Goal: Task Accomplishment & Management: Complete application form

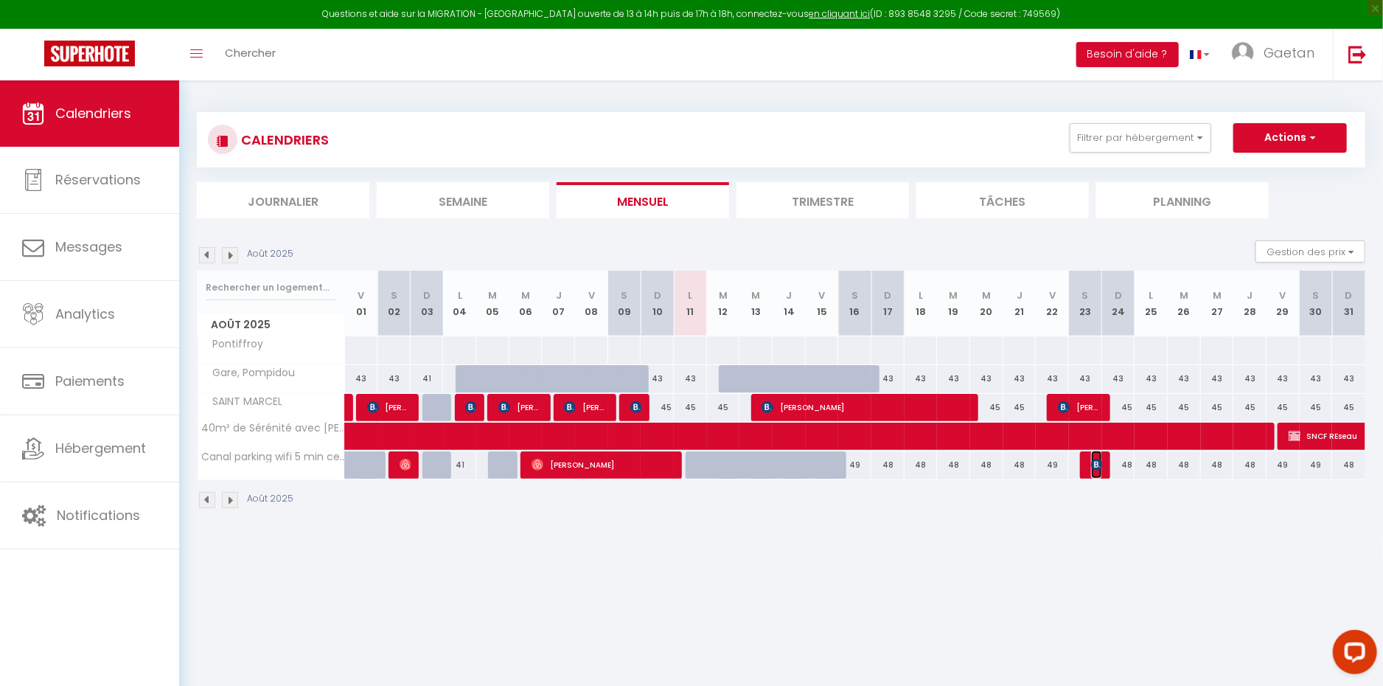
click at [1092, 470] on span "[PERSON_NAME]" at bounding box center [1096, 464] width 11 height 28
select select "OK"
select select "KO"
select select "0"
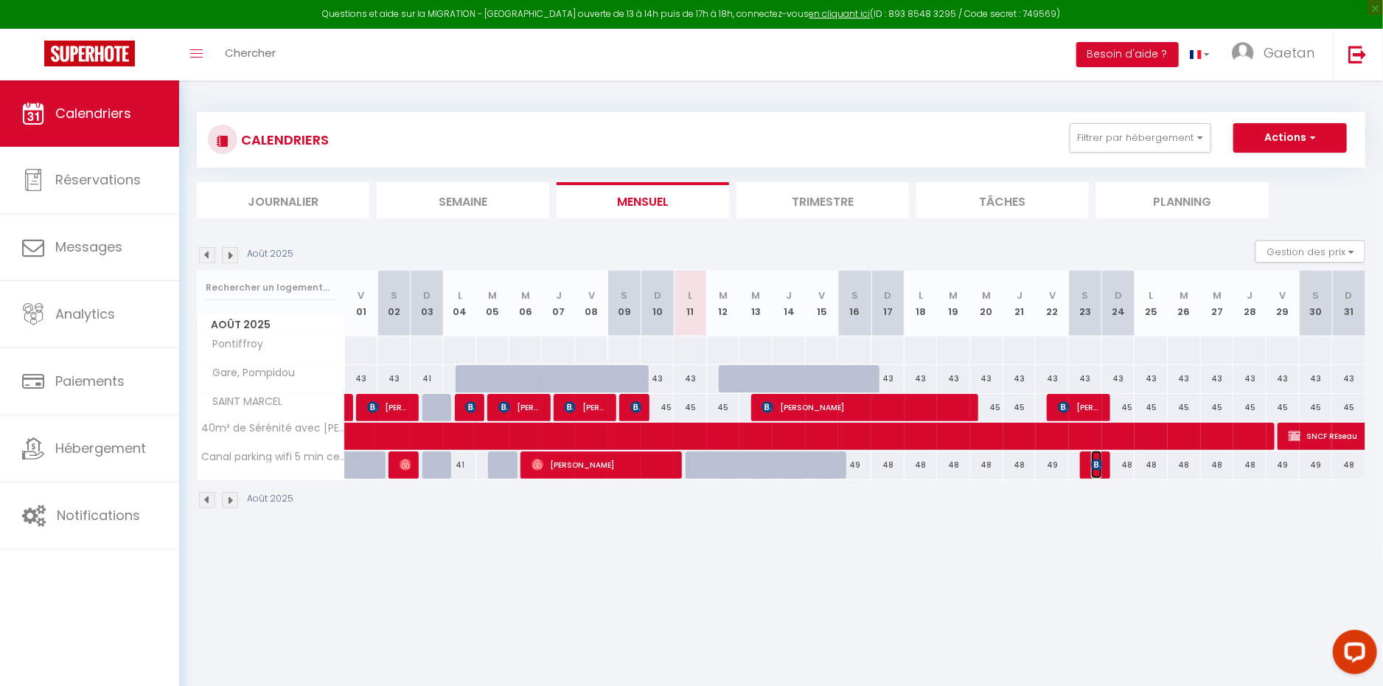
select select "1"
select select
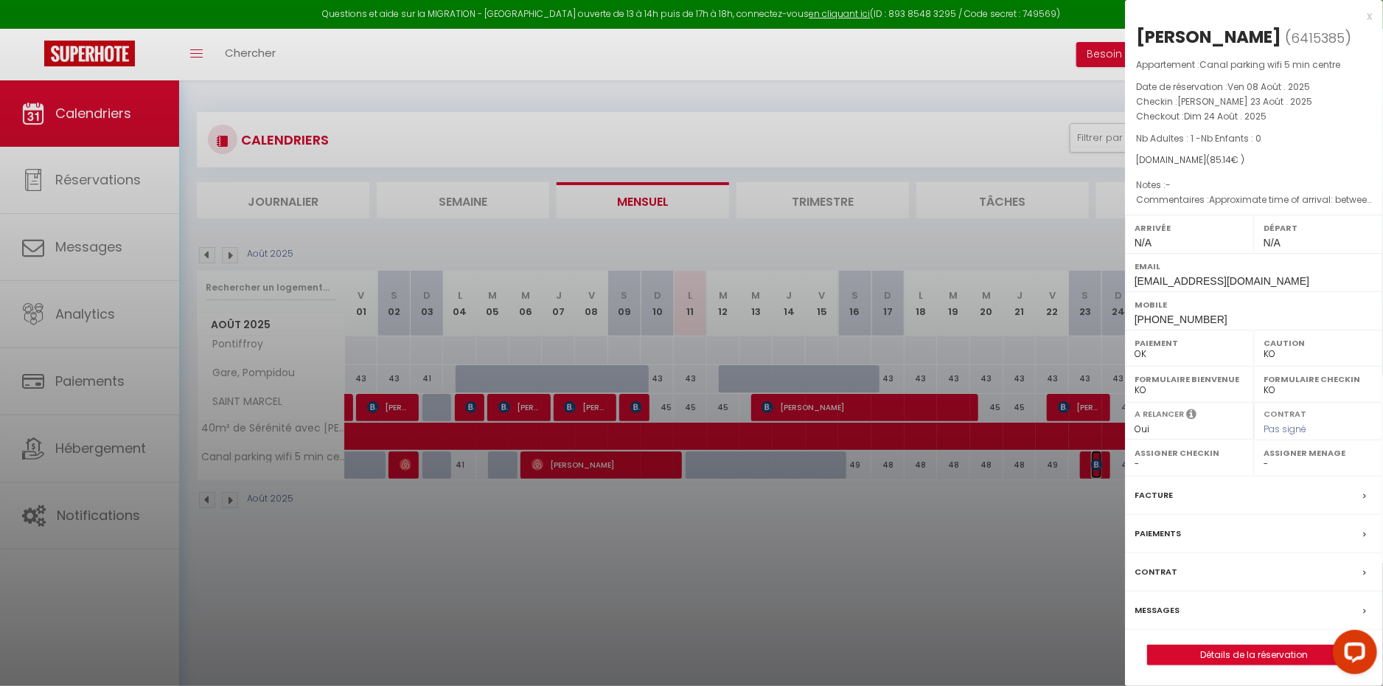
scroll to position [80, 0]
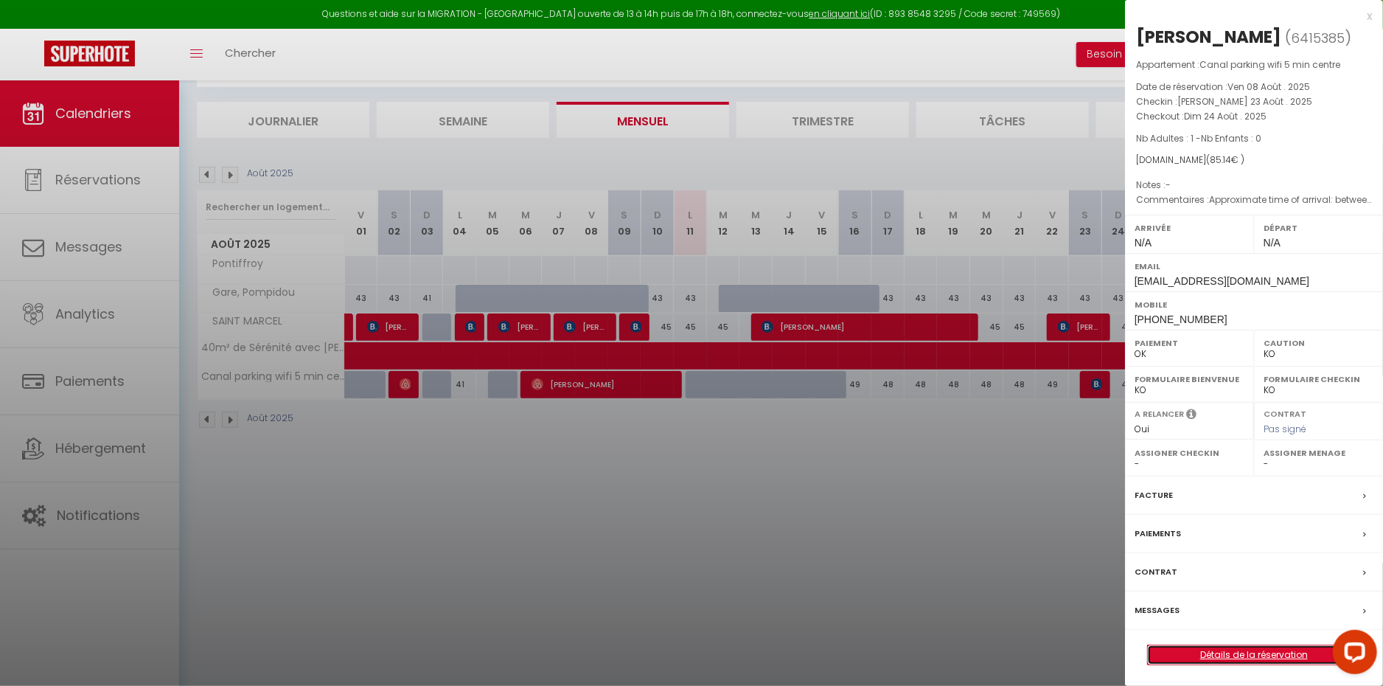
click at [1255, 645] on link "Détails de la réservation" at bounding box center [1254, 654] width 212 height 19
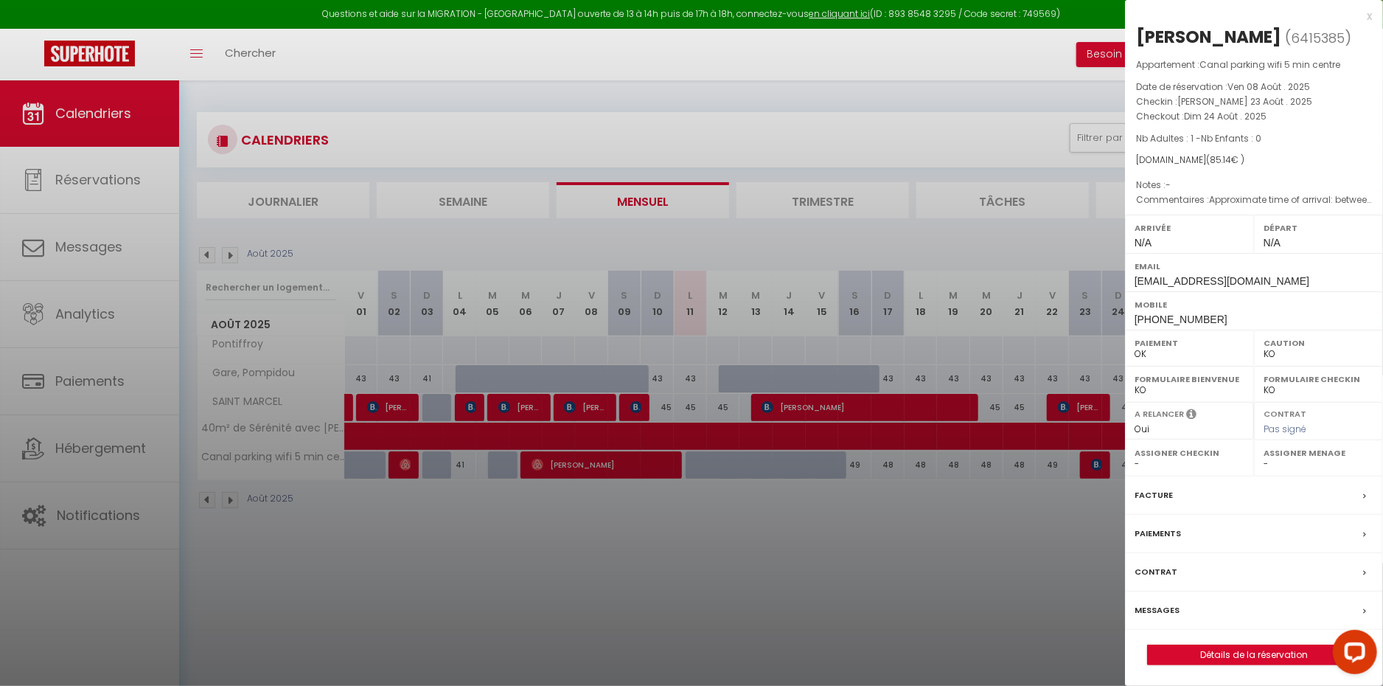
select select
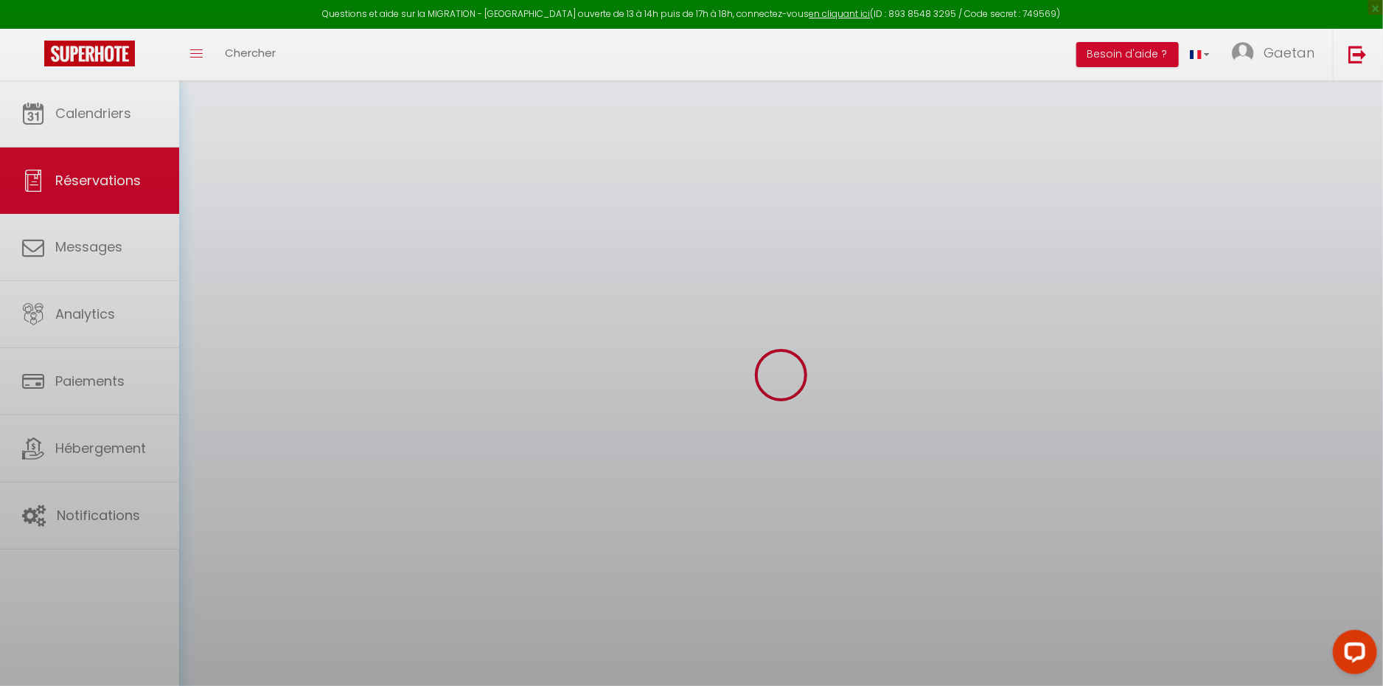
select select
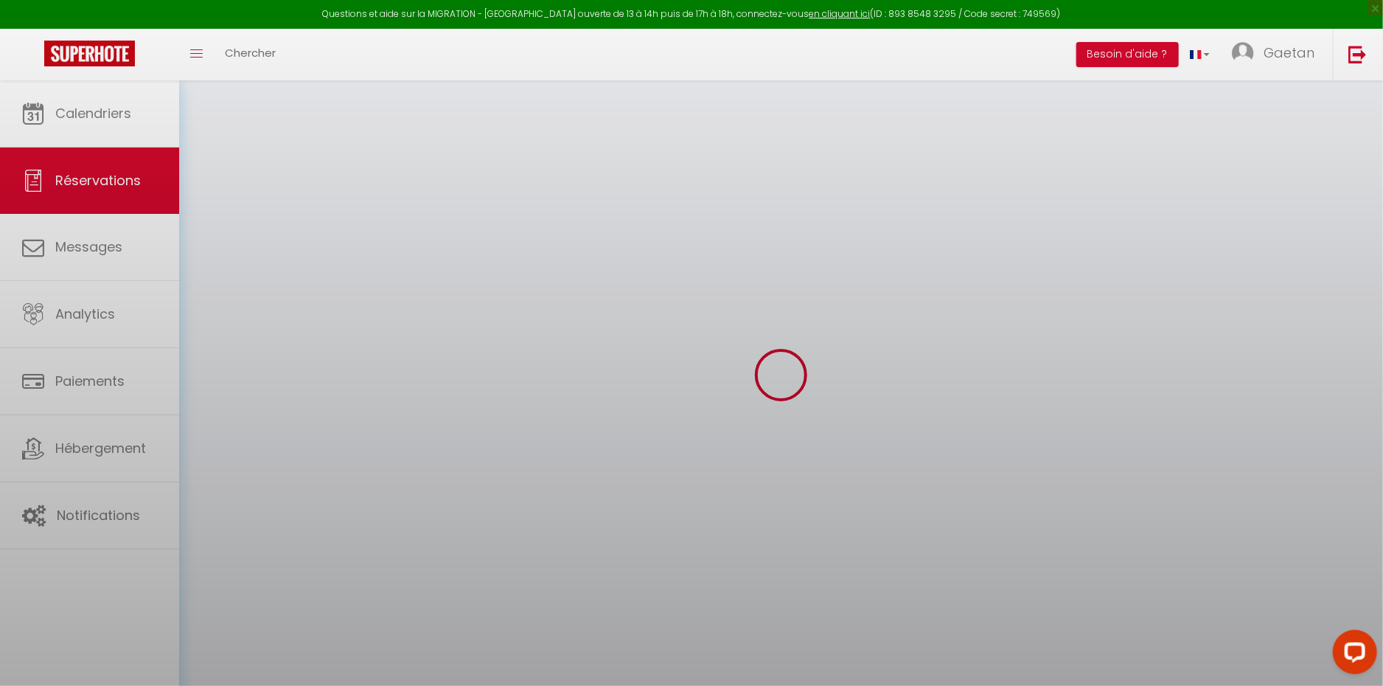
select select
checkbox input "false"
select select
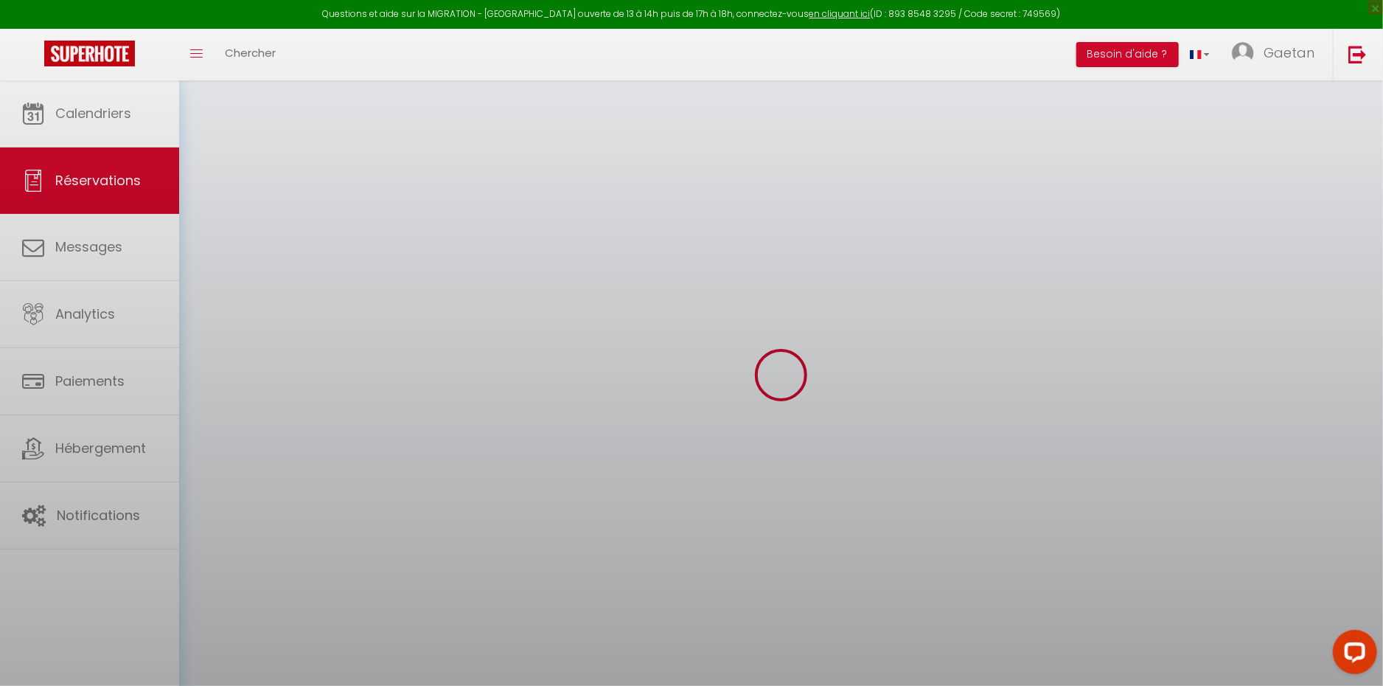
select select
checkbox input "false"
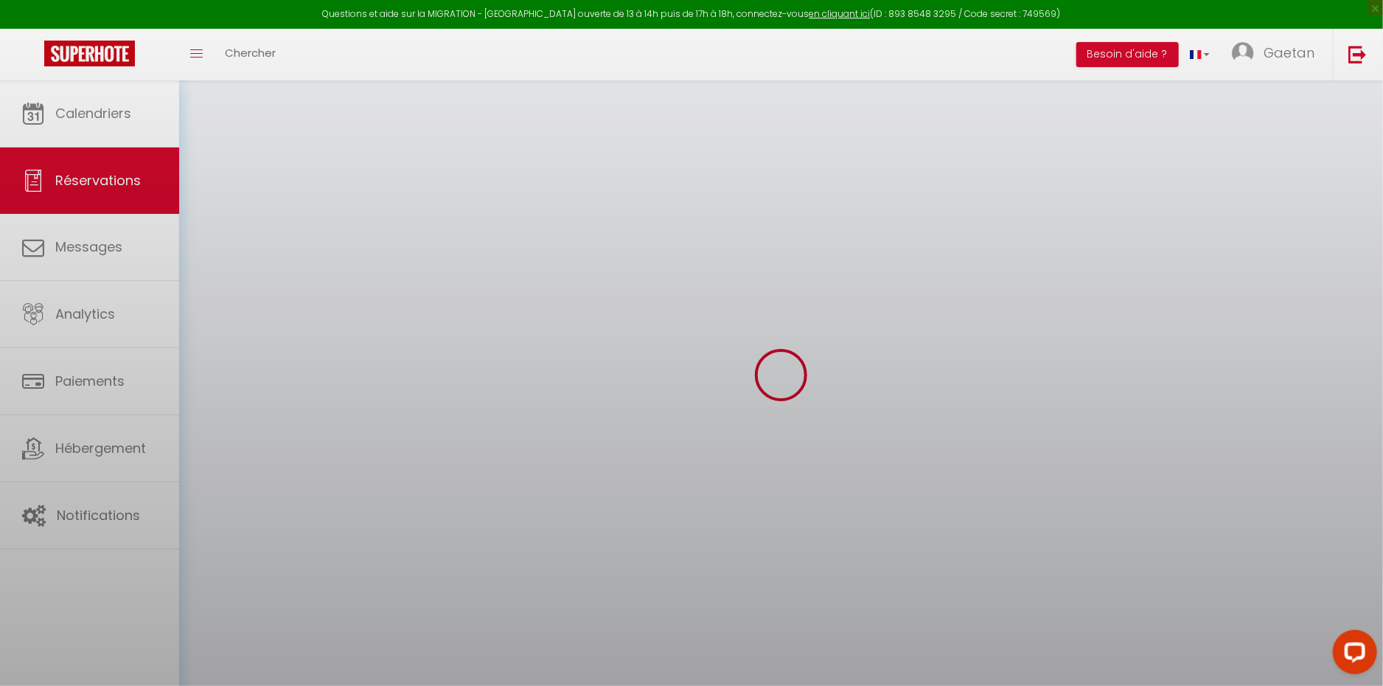
select select
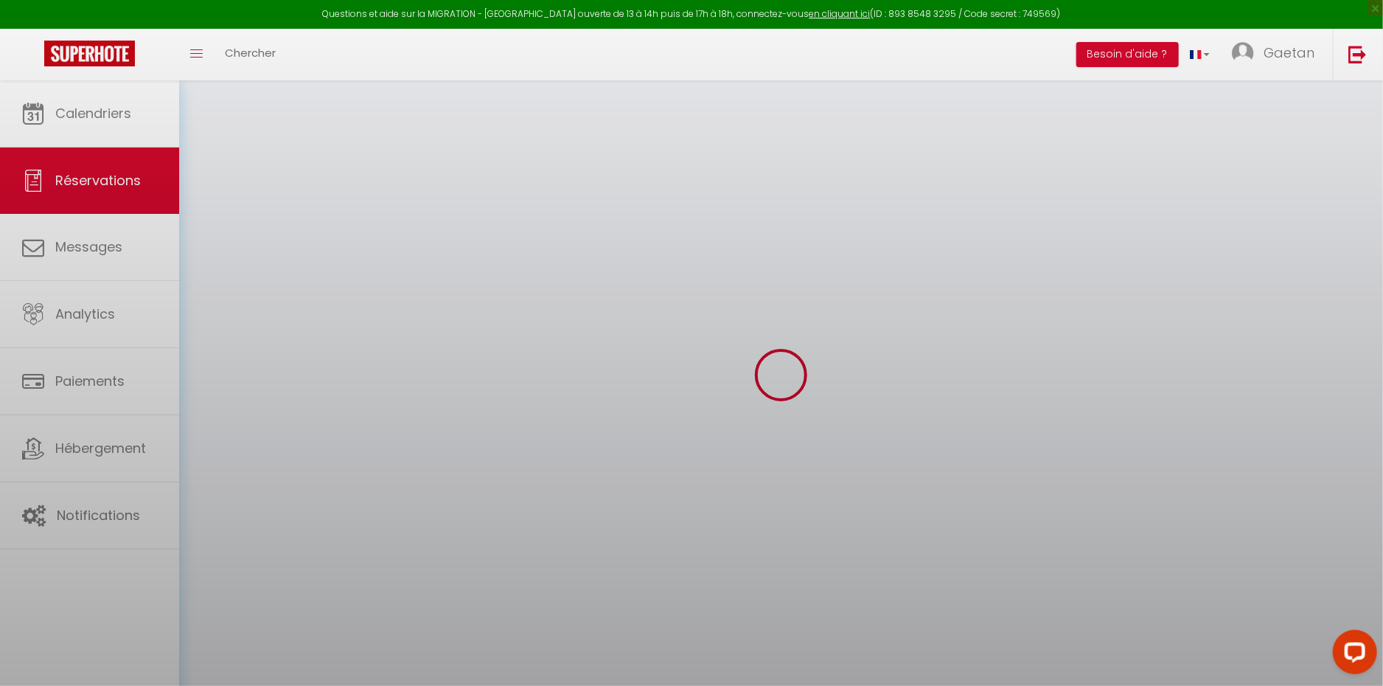
select select
checkbox input "false"
select select
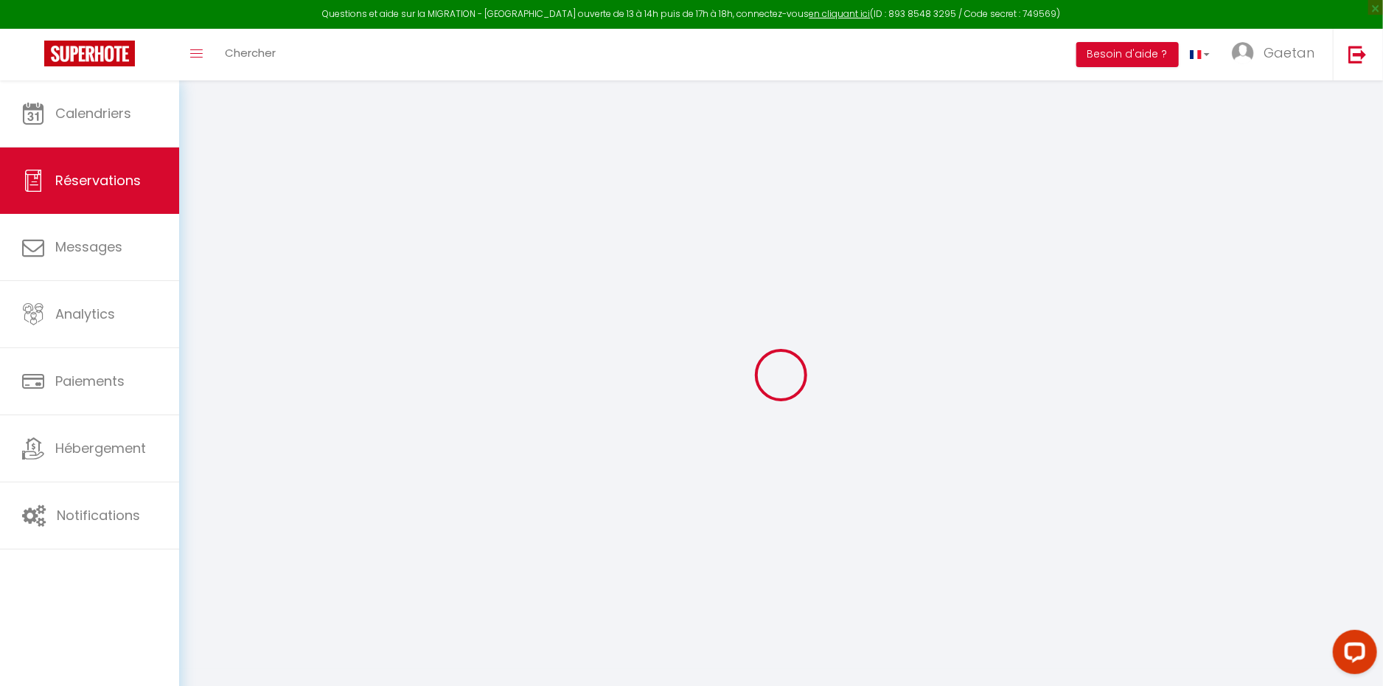
type input "[PERSON_NAME]"
type input "Fleurentin"
type input "[EMAIL_ADDRESS][DOMAIN_NAME]"
type input "[PHONE_NUMBER]"
type input "25220"
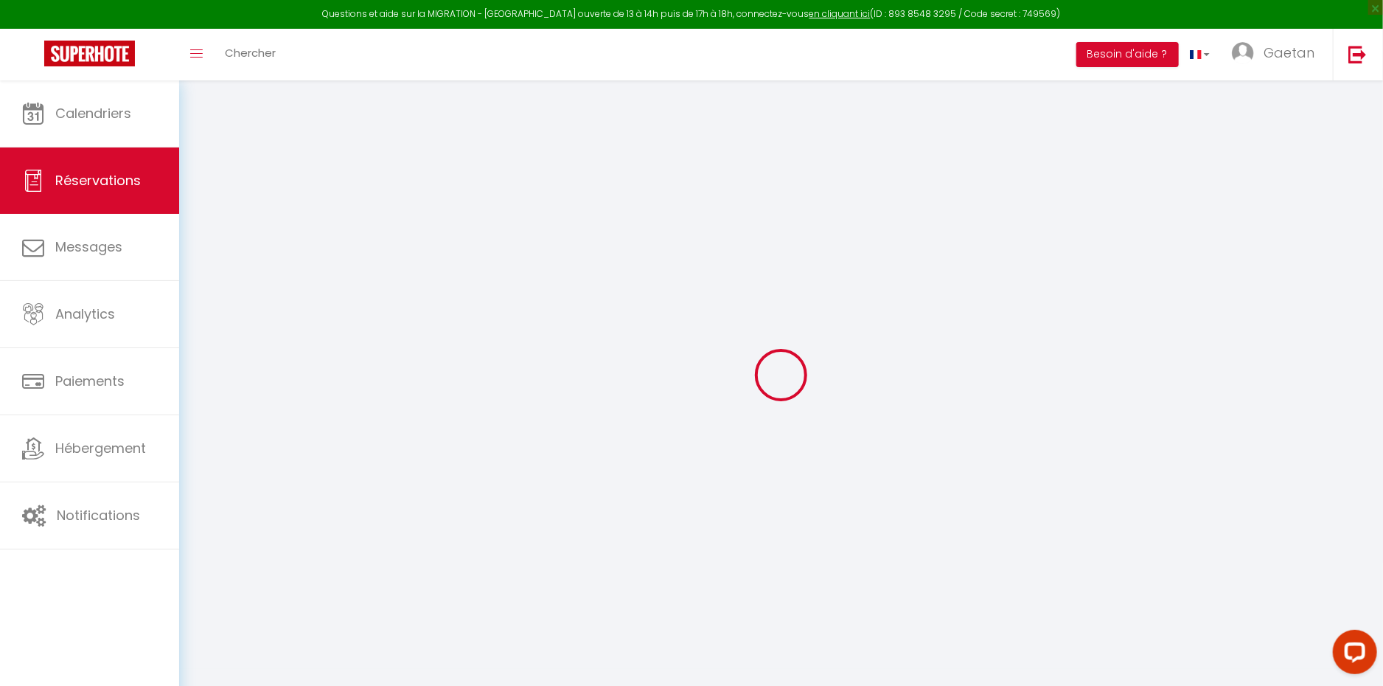
type input "1 [GEOGRAPHIC_DATA]"
type input "Novillars"
select select "FR"
type input "12.38"
select select "58297"
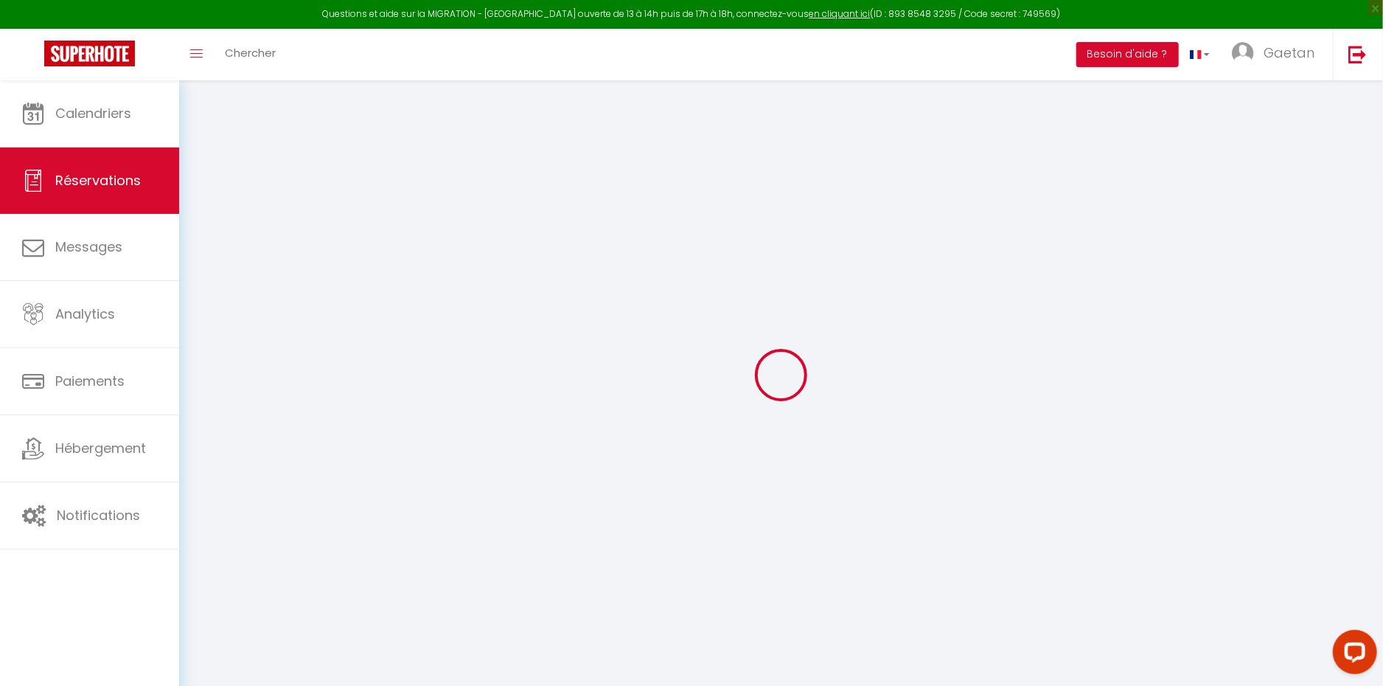
select select "1"
select select
type input "1"
select select "12"
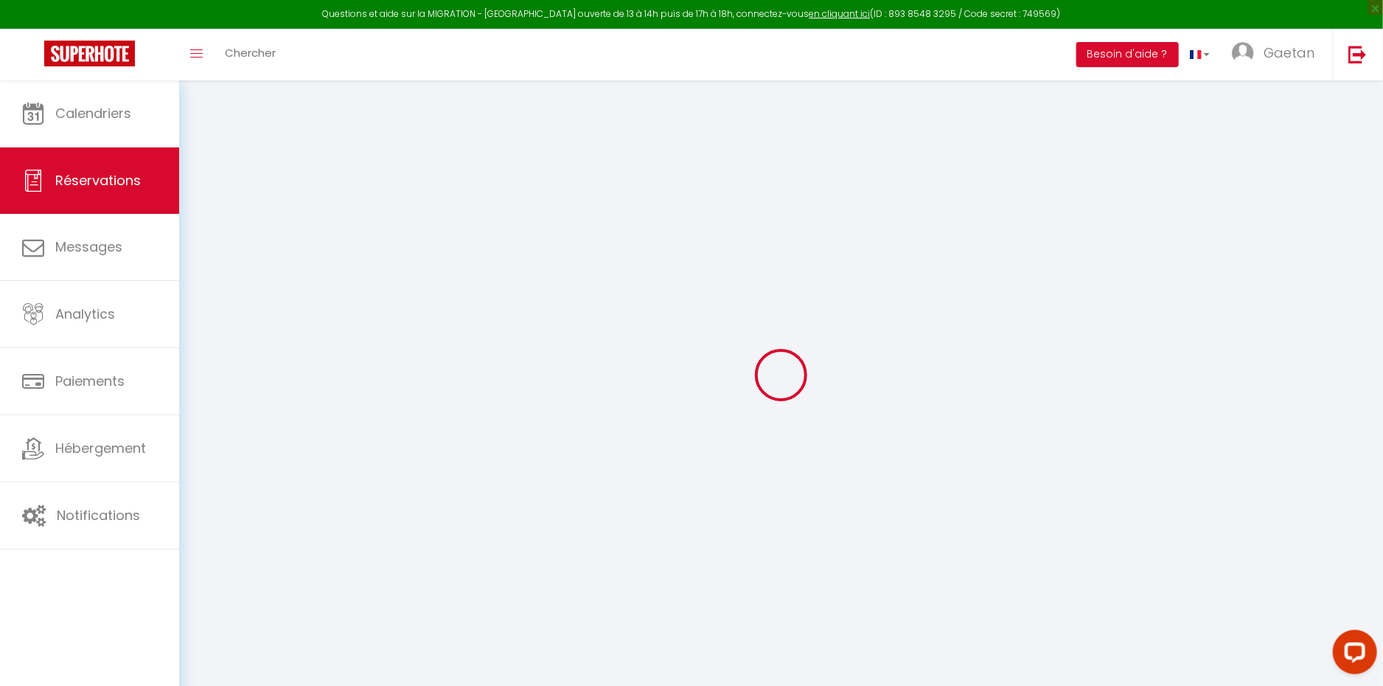
select select
type input "47.53"
checkbox input "false"
type input "0"
select select "2"
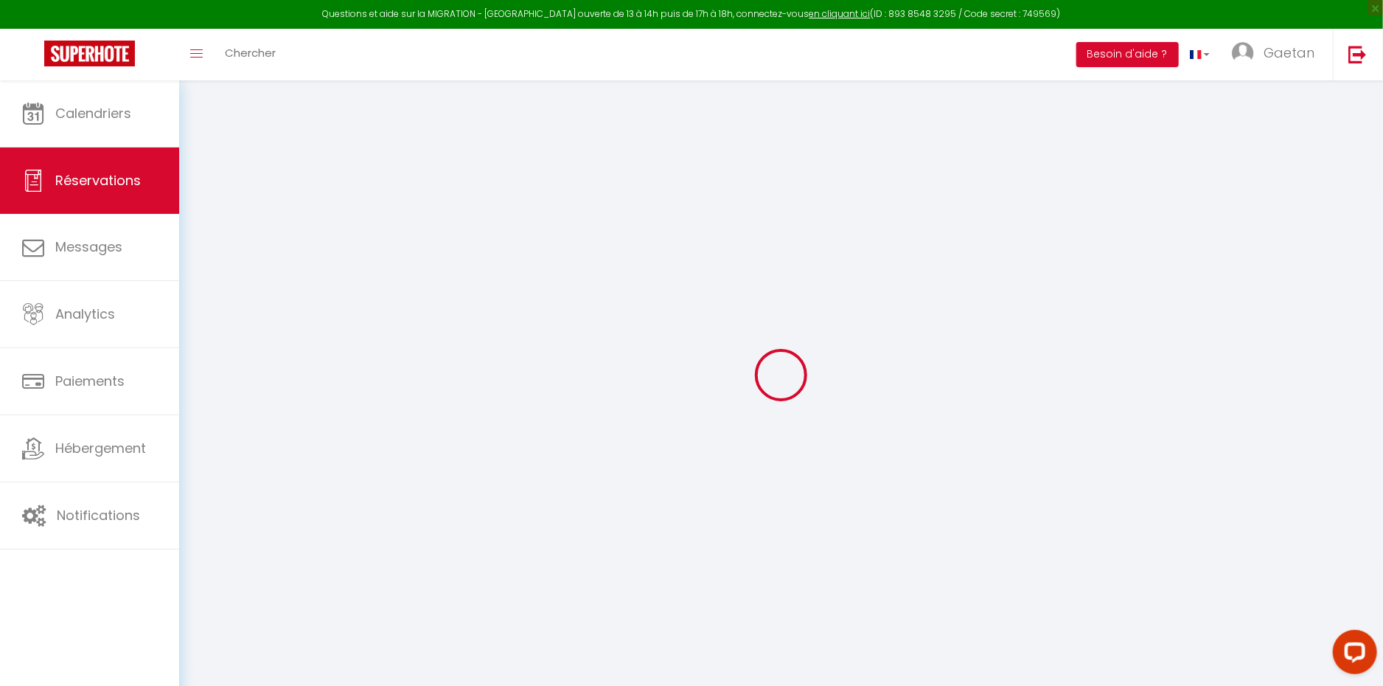
type input "0"
select select
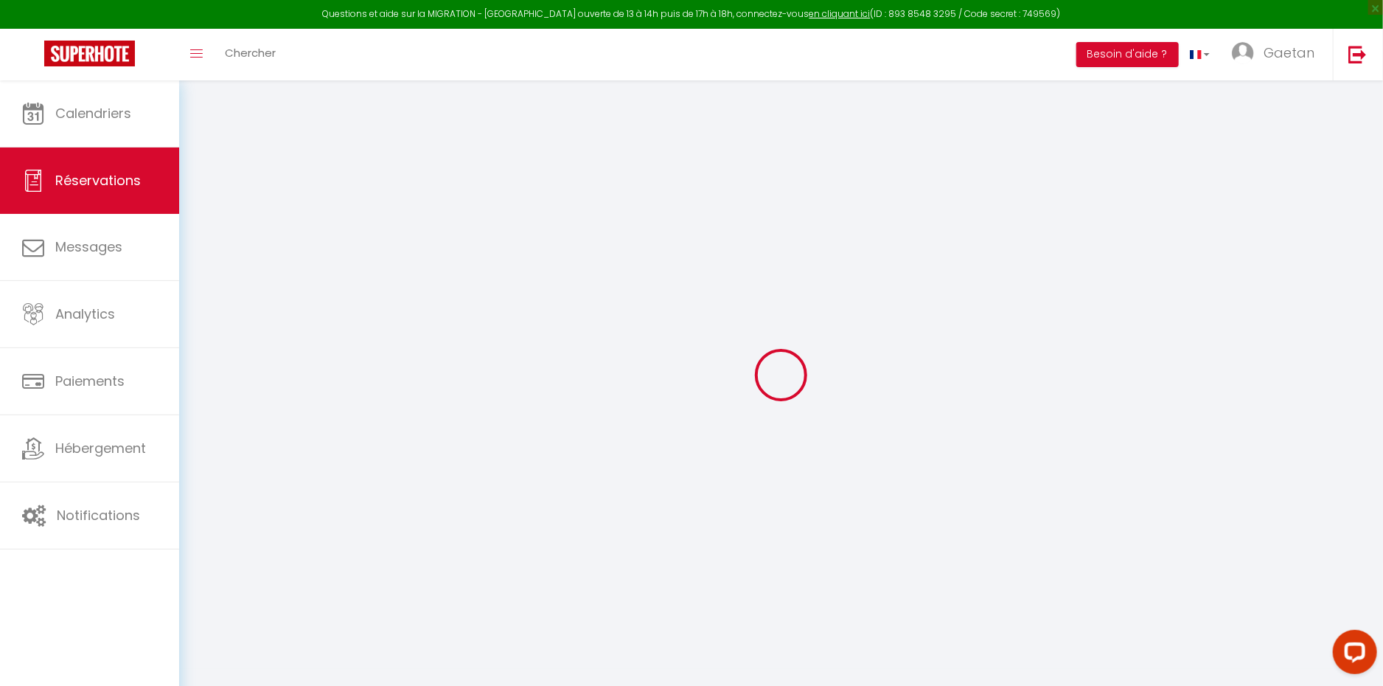
select select "14"
checkbox input "false"
select select
checkbox input "false"
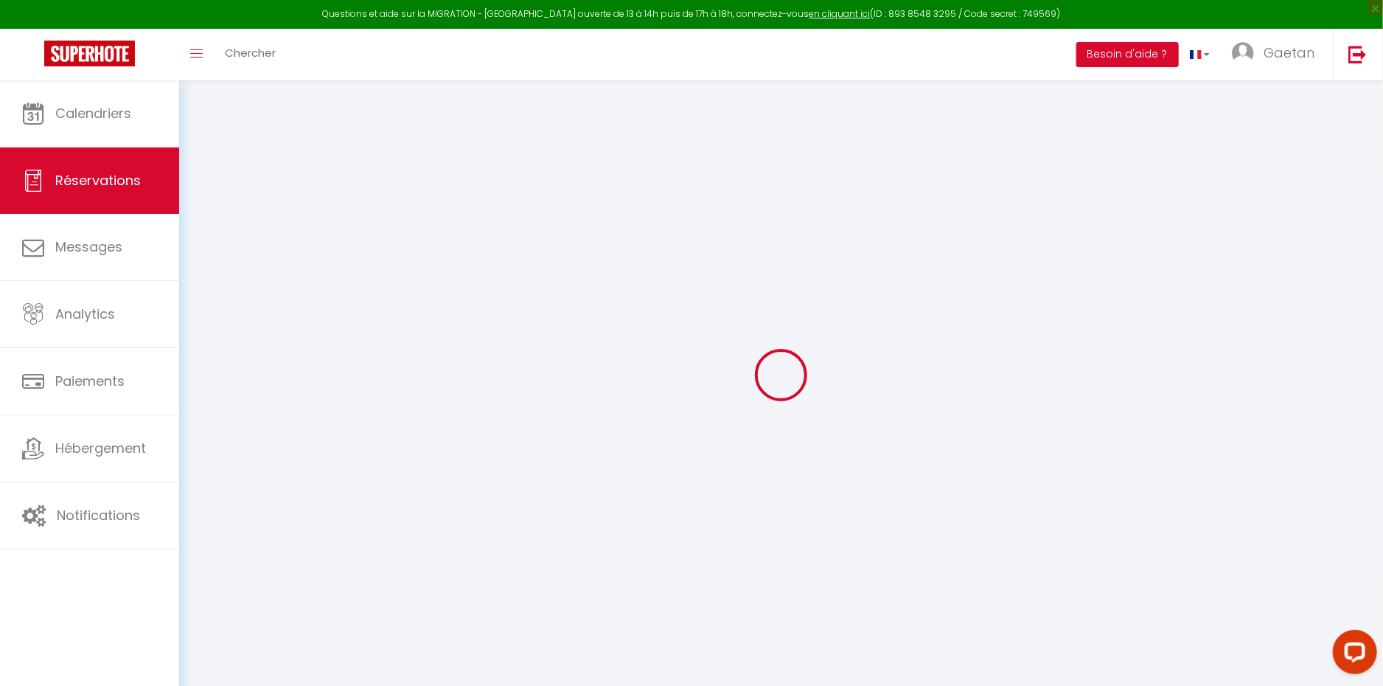
select select
checkbox input "false"
type textarea "Approximate time of arrival: between 14:00 and 15:00"
type input "35"
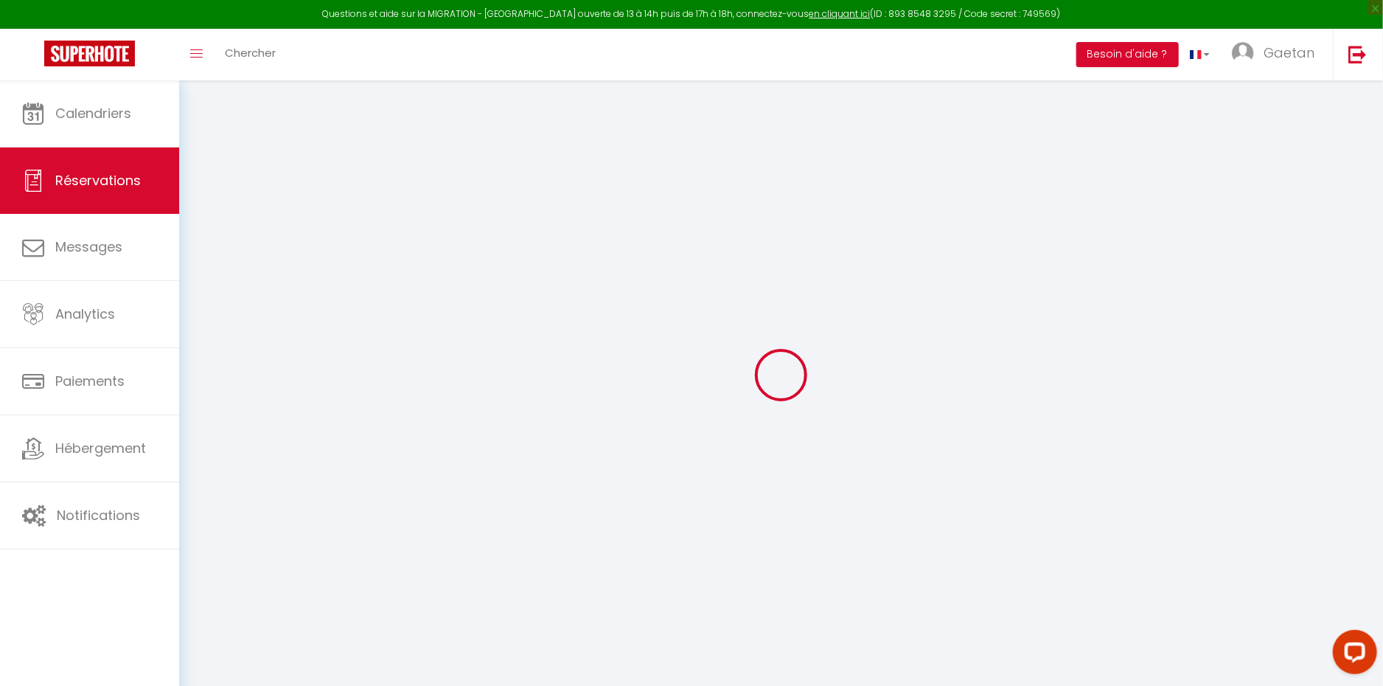
type input "2.61"
select select
checkbox input "false"
select select
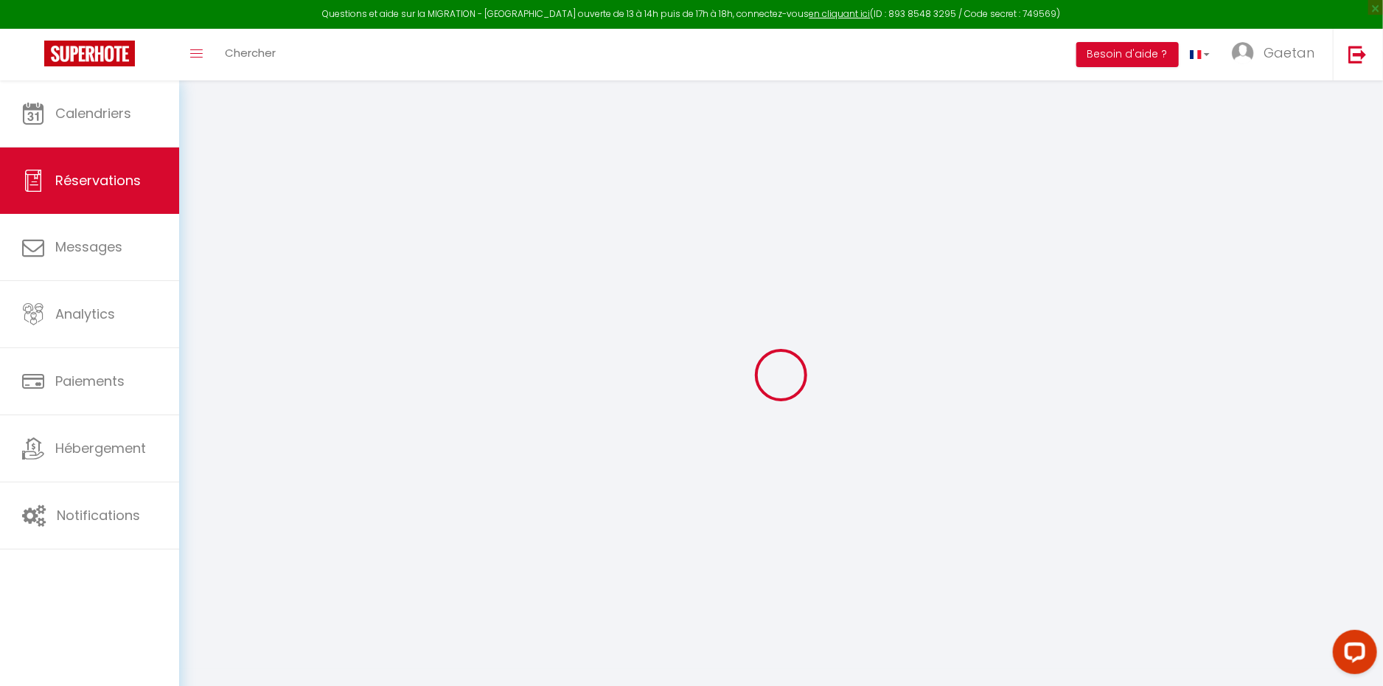
select select
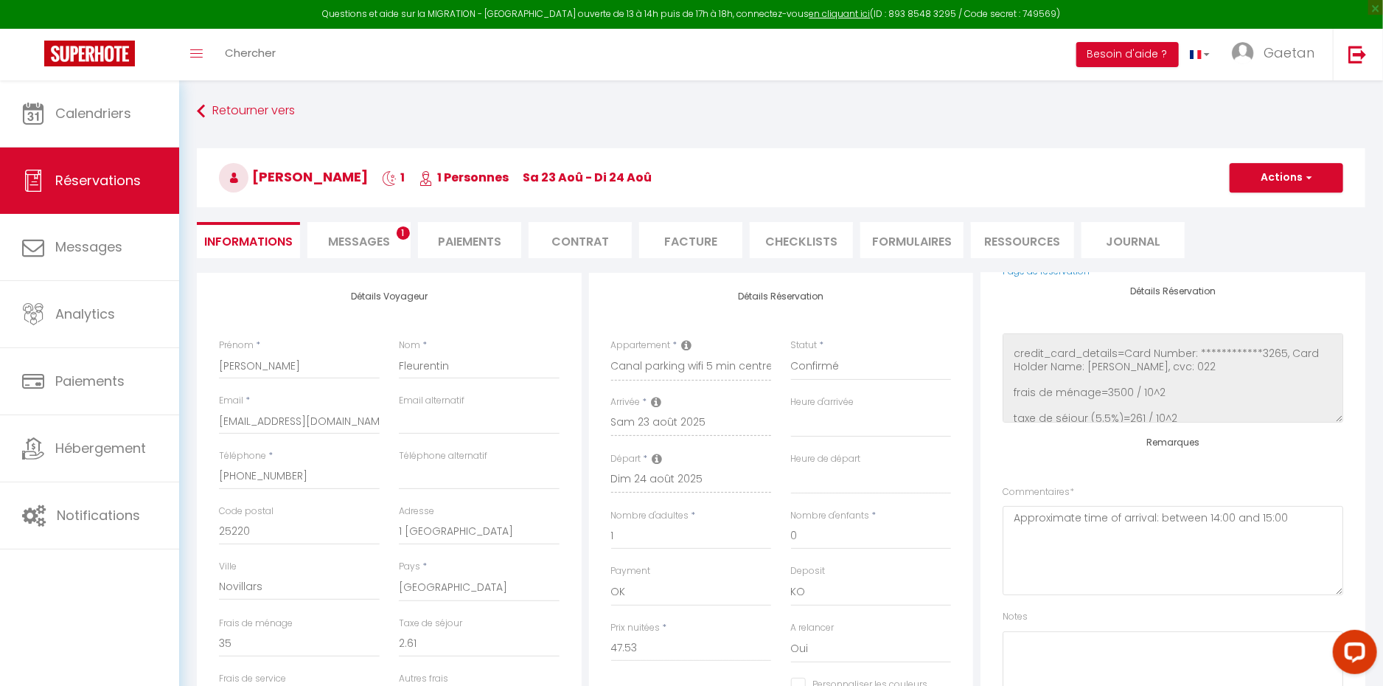
scroll to position [352, 0]
click at [189, 108] on div "Retourner vers [PERSON_NAME] 1 1 Personnes sa 23 Aoû - di 24 Aoû Actions Enregi…" at bounding box center [781, 185] width 1188 height 175
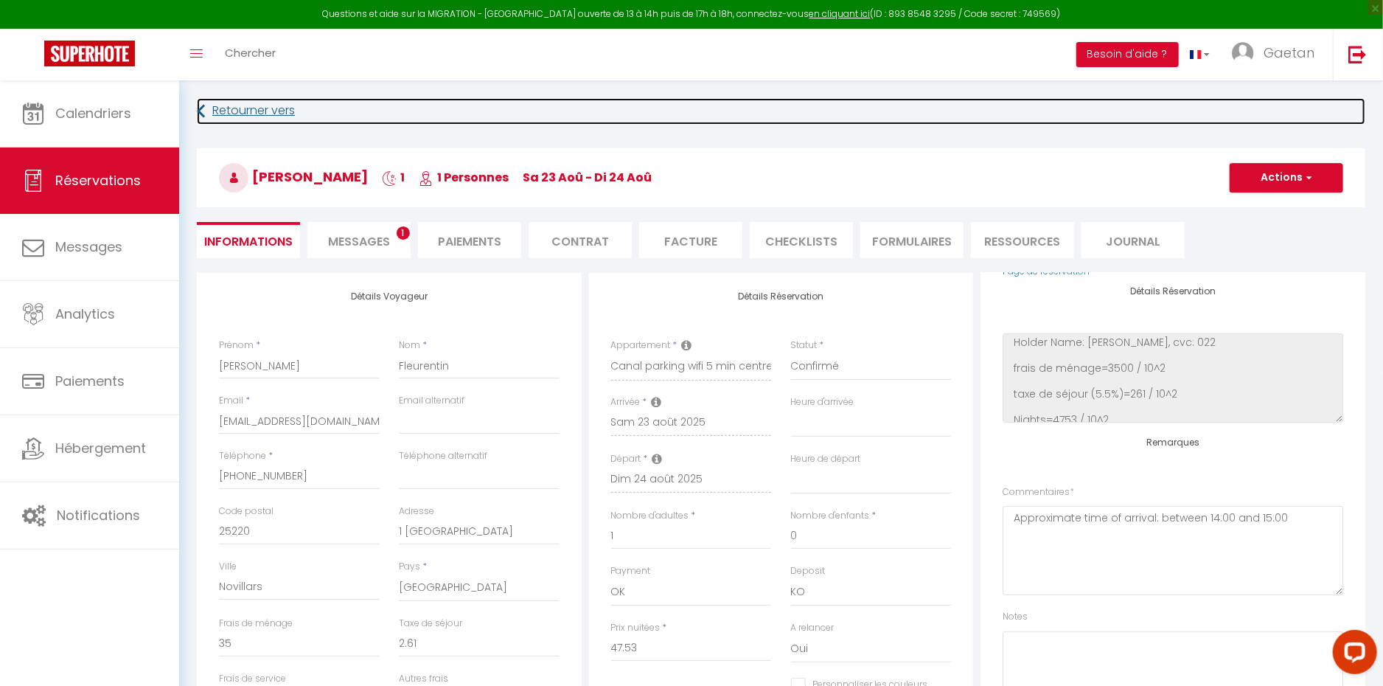
click at [203, 112] on icon at bounding box center [201, 111] width 8 height 27
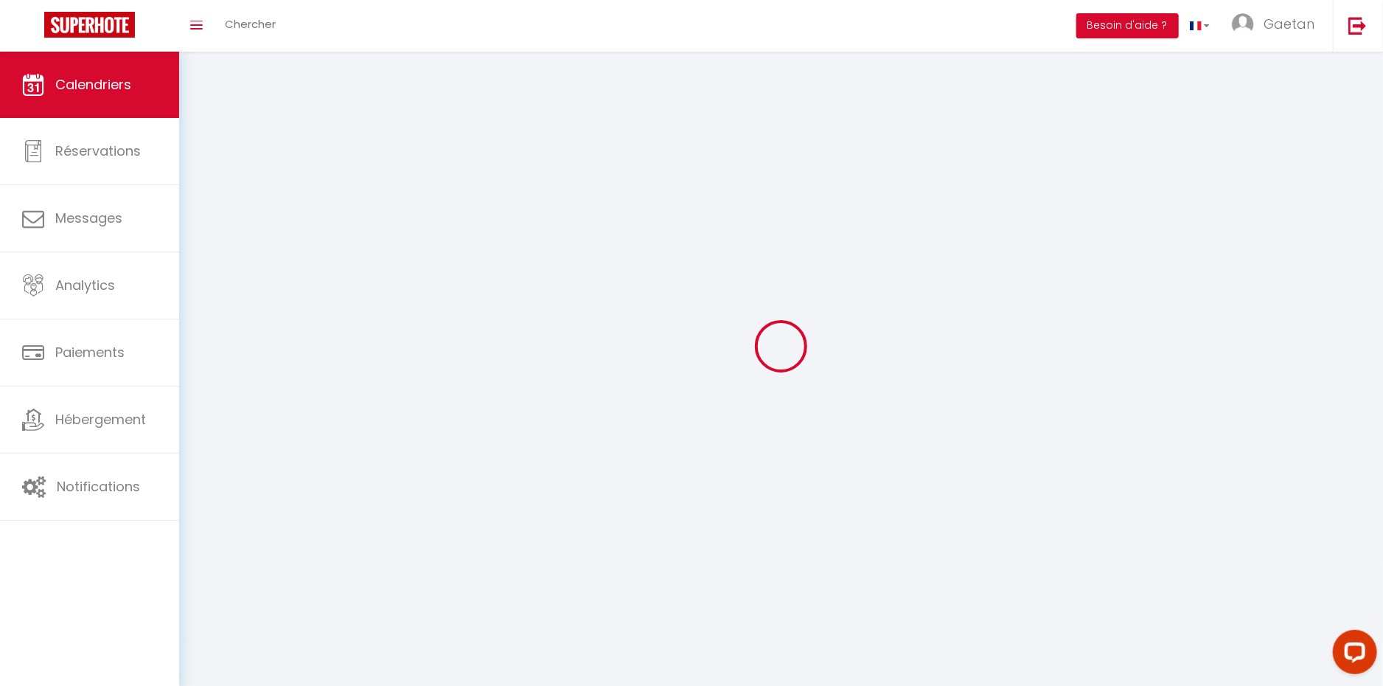
scroll to position [52, 0]
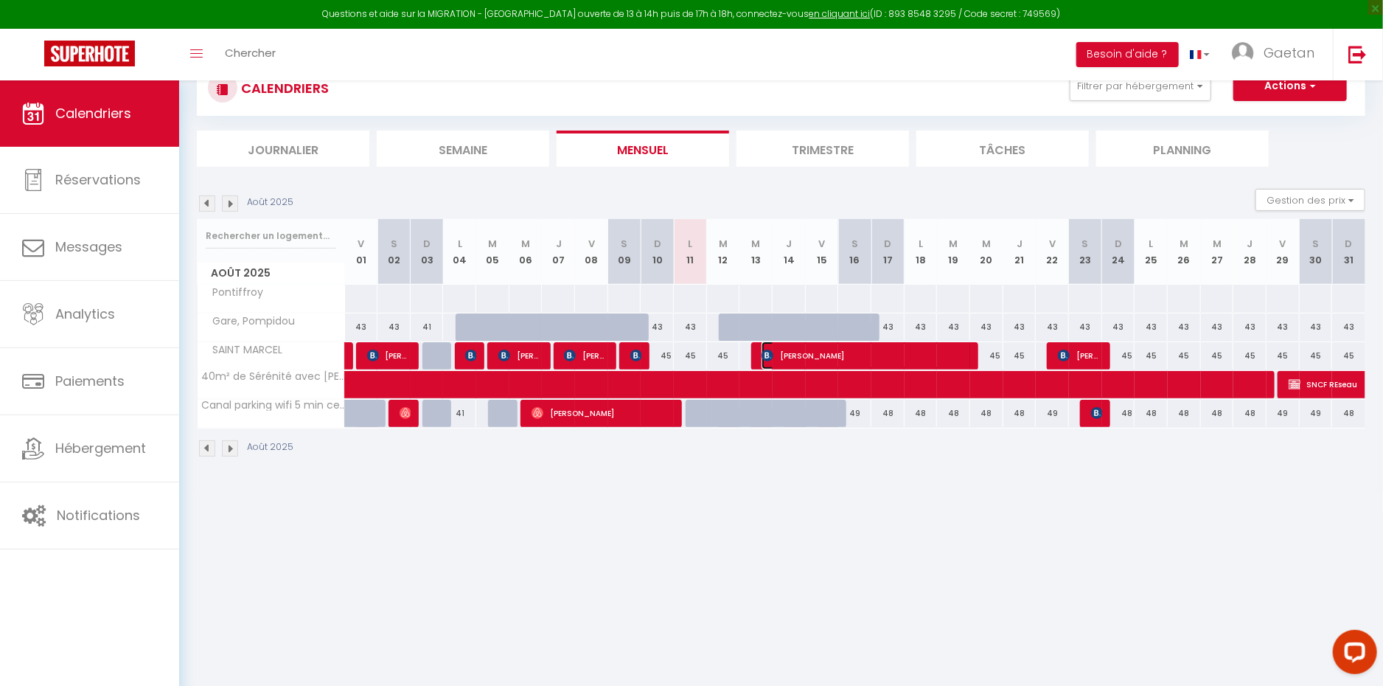
click at [809, 350] on span "[PERSON_NAME]" at bounding box center [867, 355] width 210 height 28
select select "KO"
select select "0"
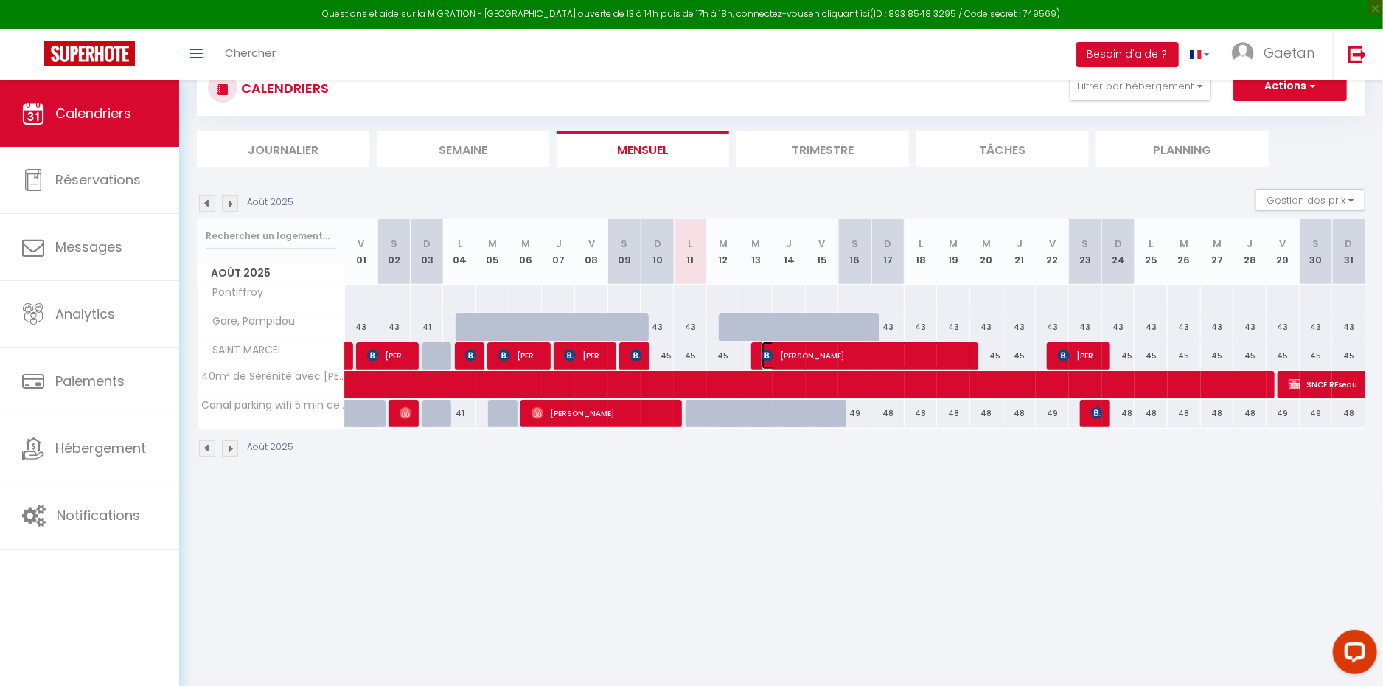
select select "1"
select select
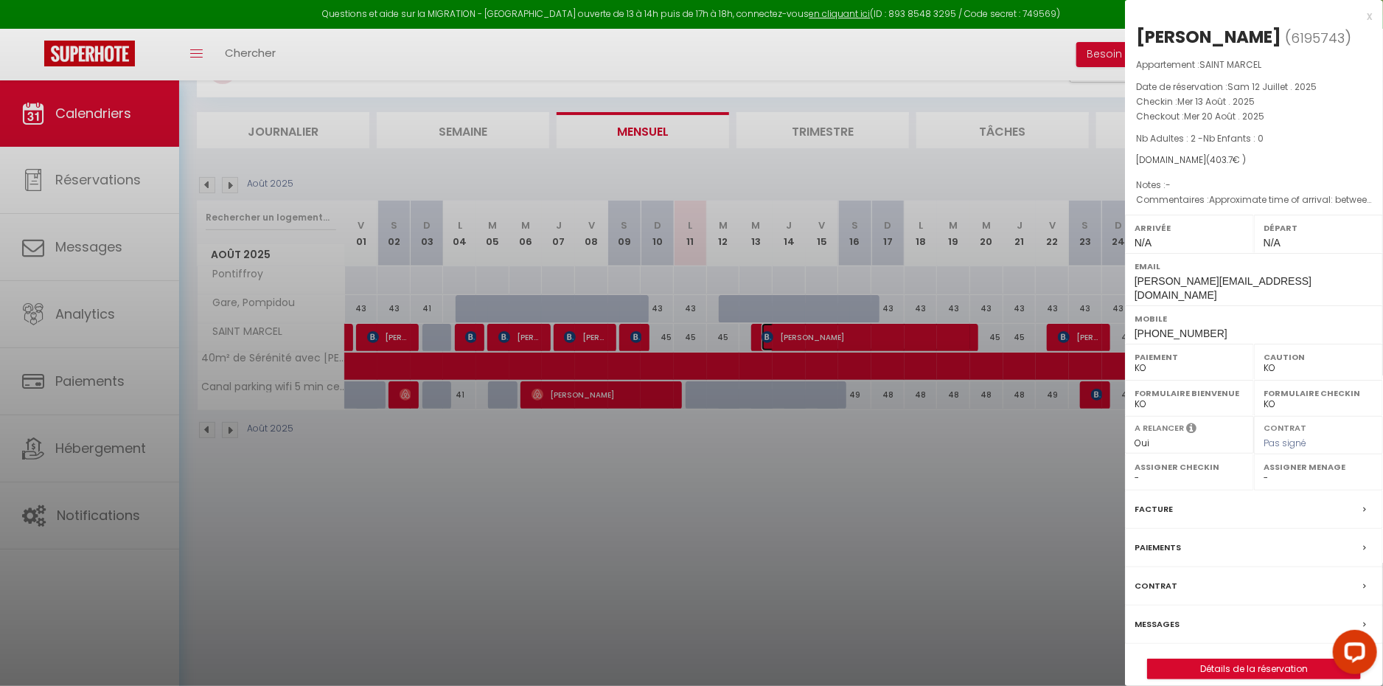
scroll to position [80, 0]
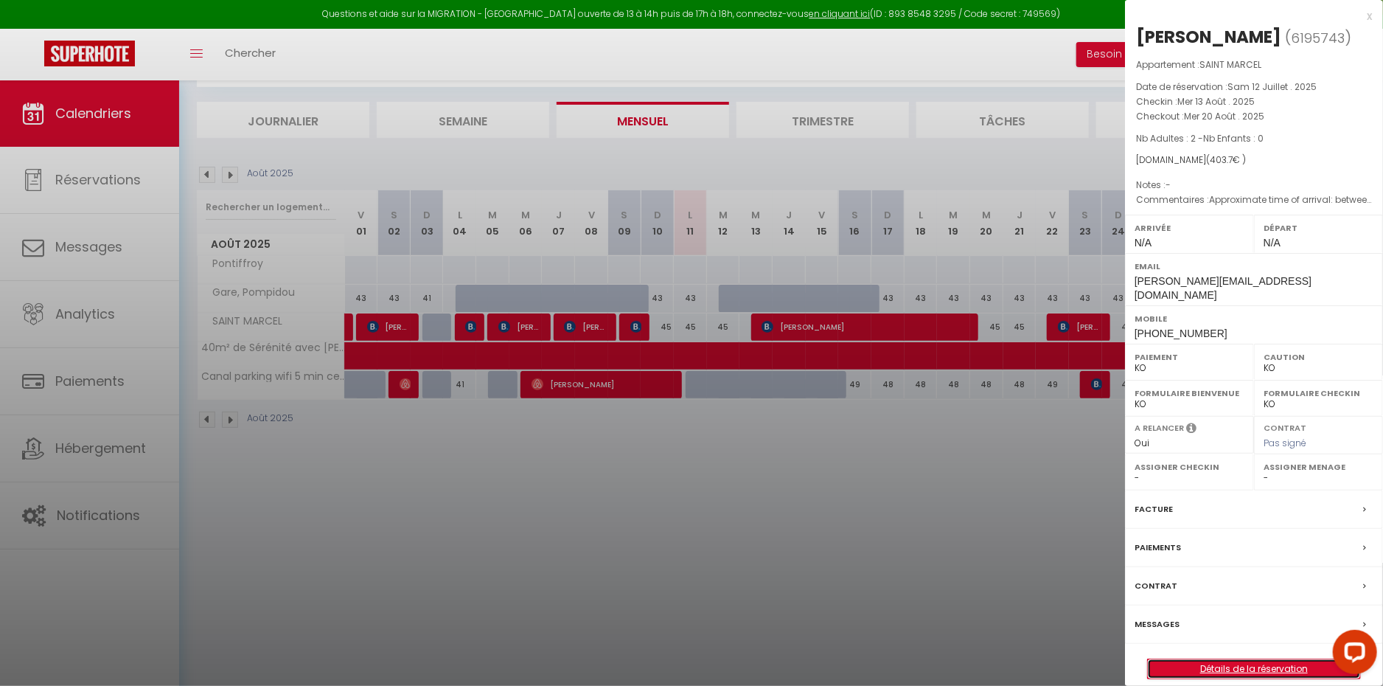
click at [1249, 659] on link "Détails de la réservation" at bounding box center [1254, 668] width 212 height 19
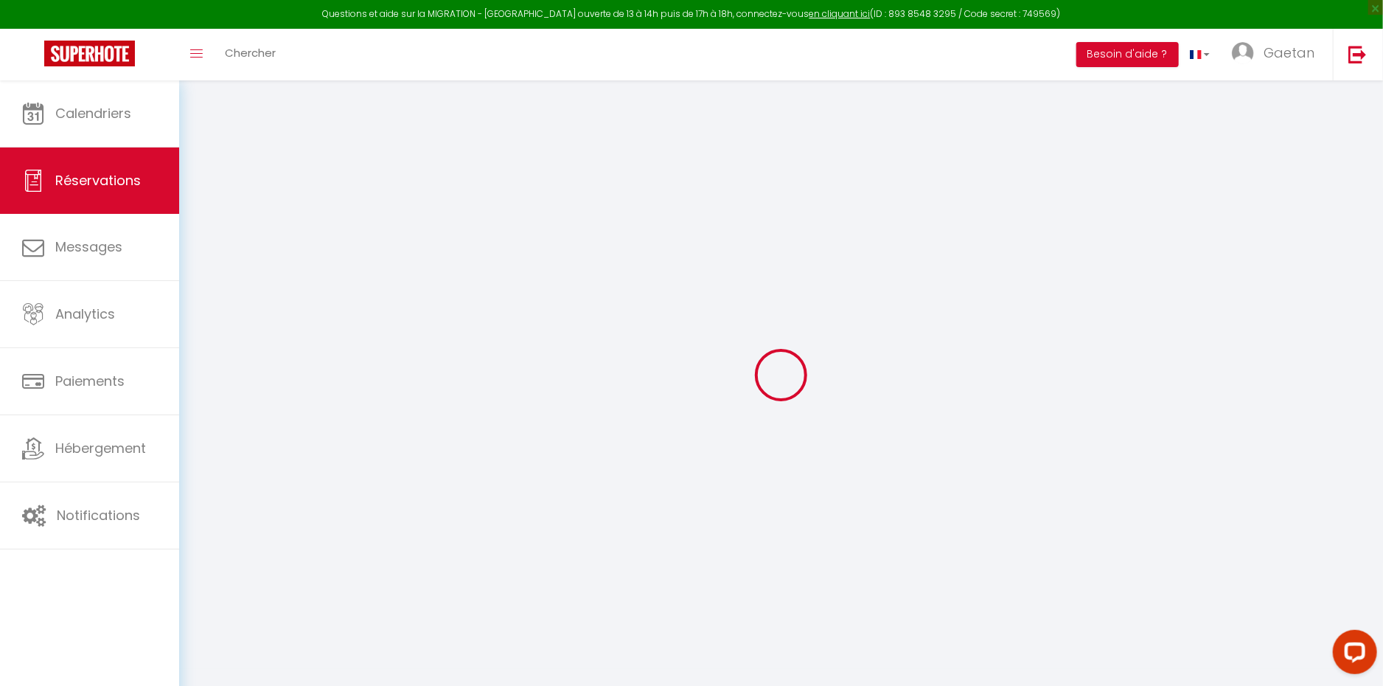
type input "[PERSON_NAME]"
type input "Amato"
type input "[PERSON_NAME][EMAIL_ADDRESS][DOMAIN_NAME]"
type input "[PHONE_NUMBER]"
type input "12035"
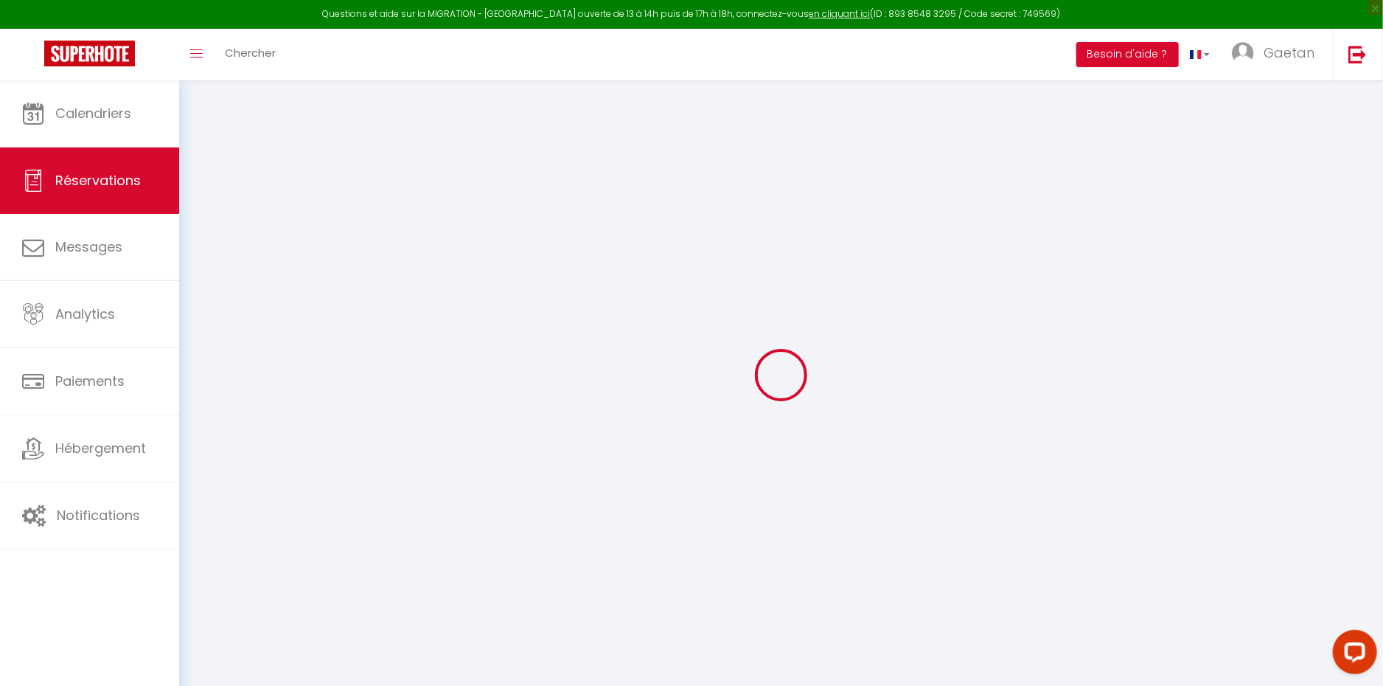
type input "[PERSON_NAME][STREET_ADDRESS][PERSON_NAME]"
type input "Racconigi"
select select "IT"
type input "8"
type input "68.63"
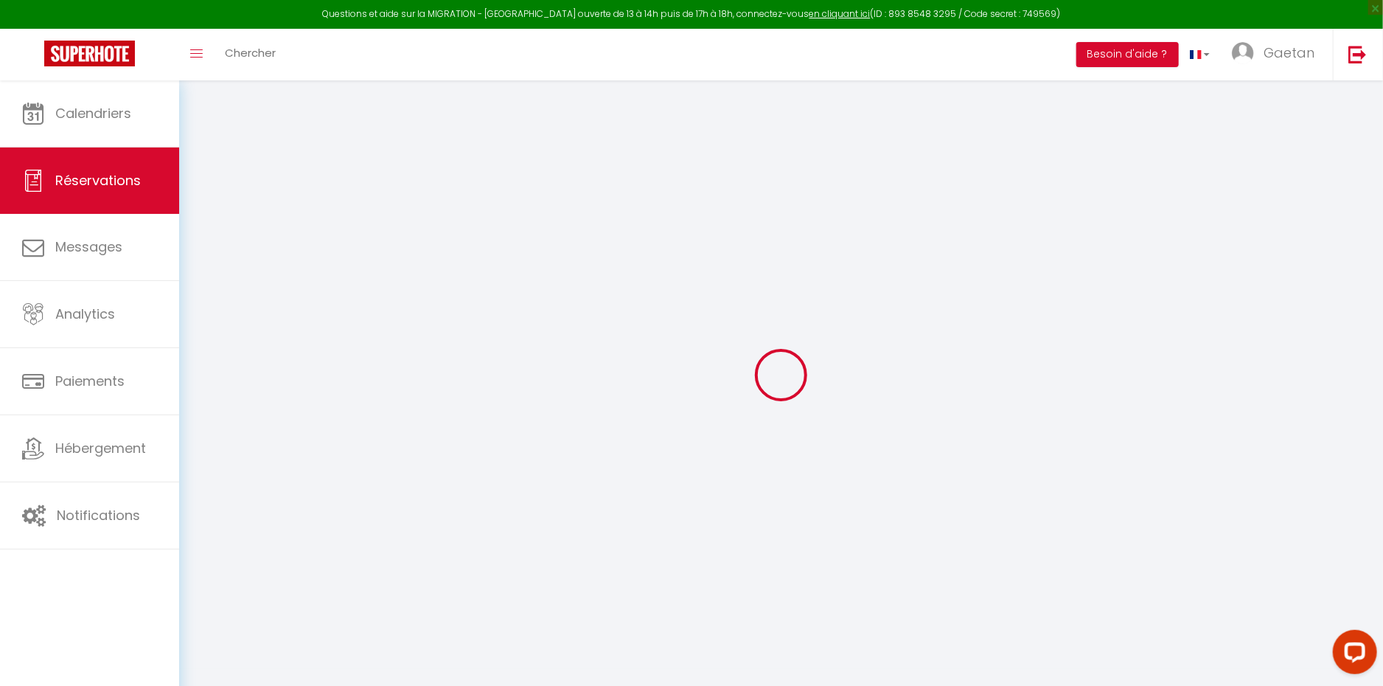
select select "2665"
select select "2"
select select
type input "2"
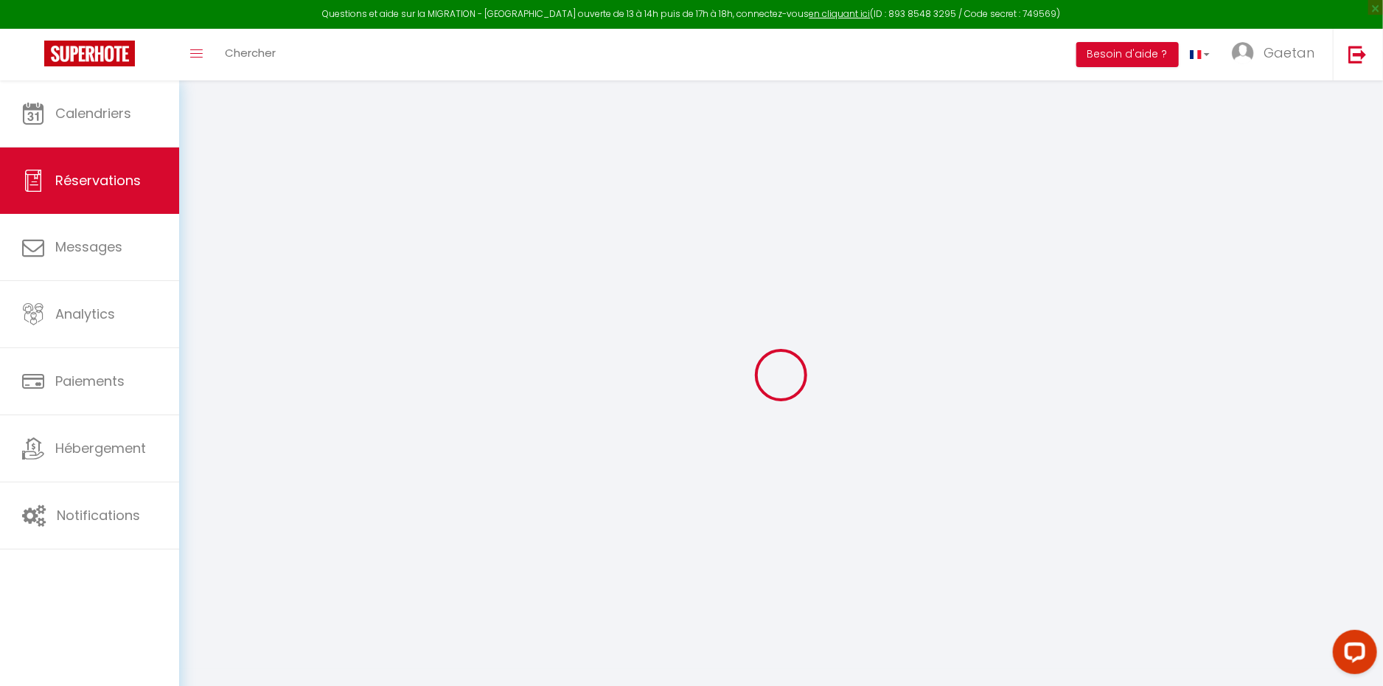
select select "10"
select select
type input "371.7"
checkbox input "false"
type input "395.7"
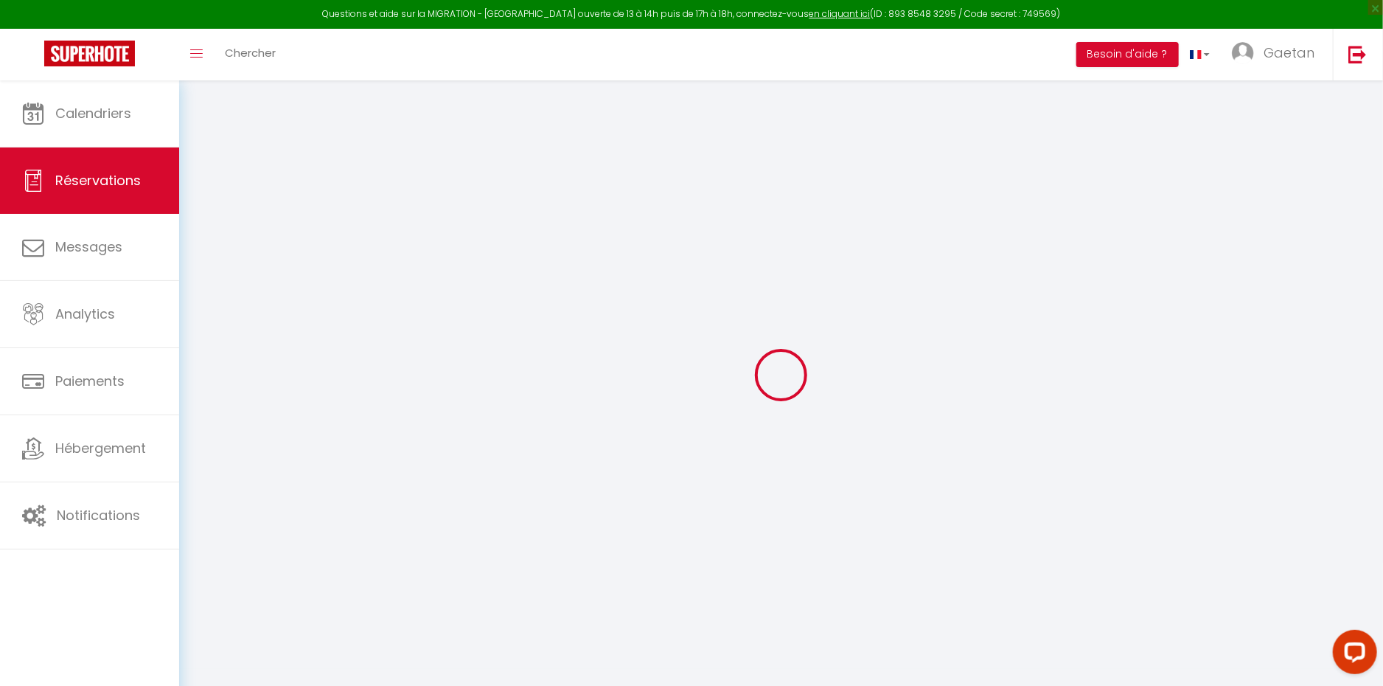
select select "2"
type input "0"
select select
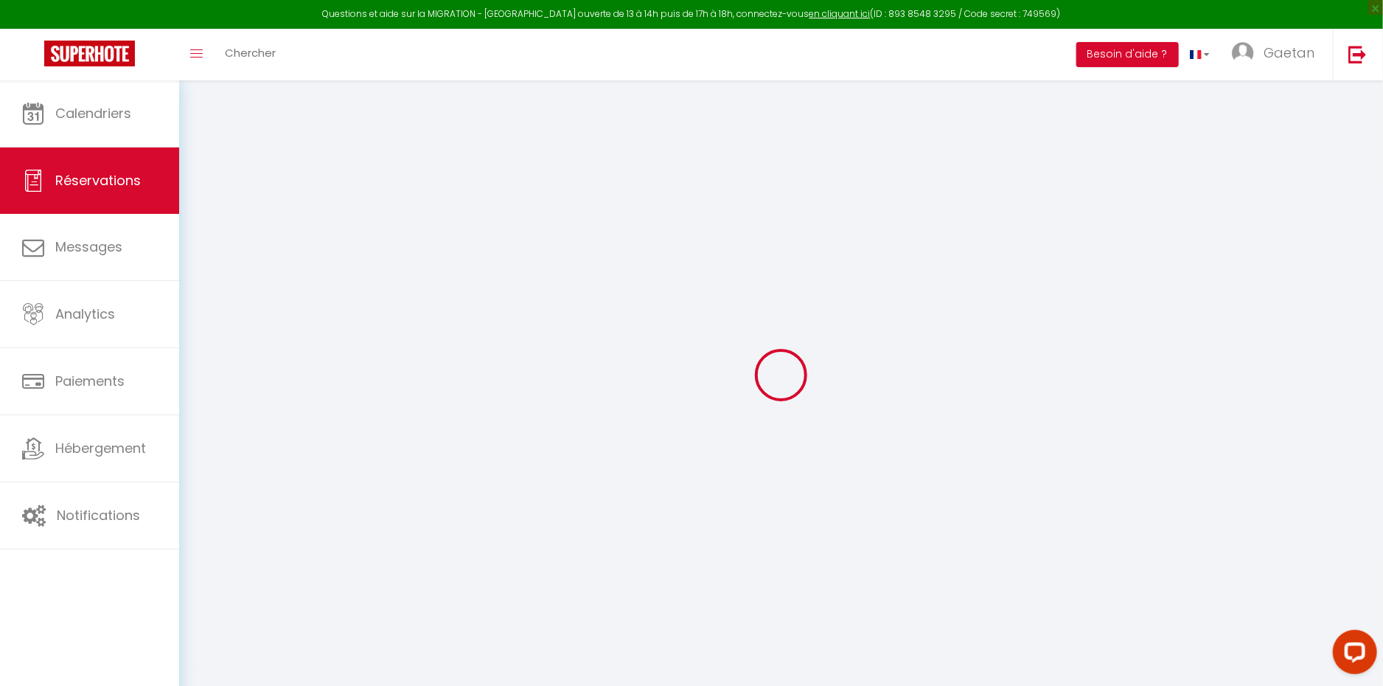
select select
select select "14"
checkbox input "false"
select select
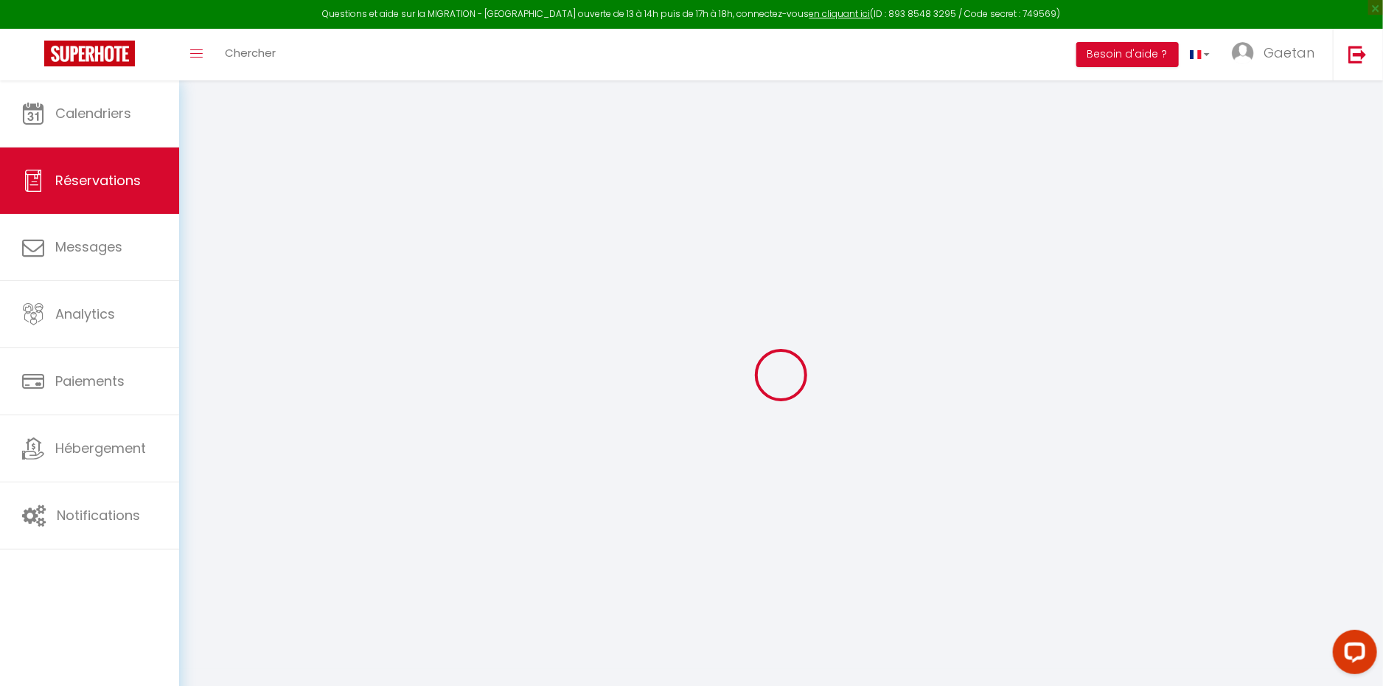
checkbox input "false"
select select
checkbox input "false"
type textarea "Approximate time of arrival: between 16:00 and 17:00"
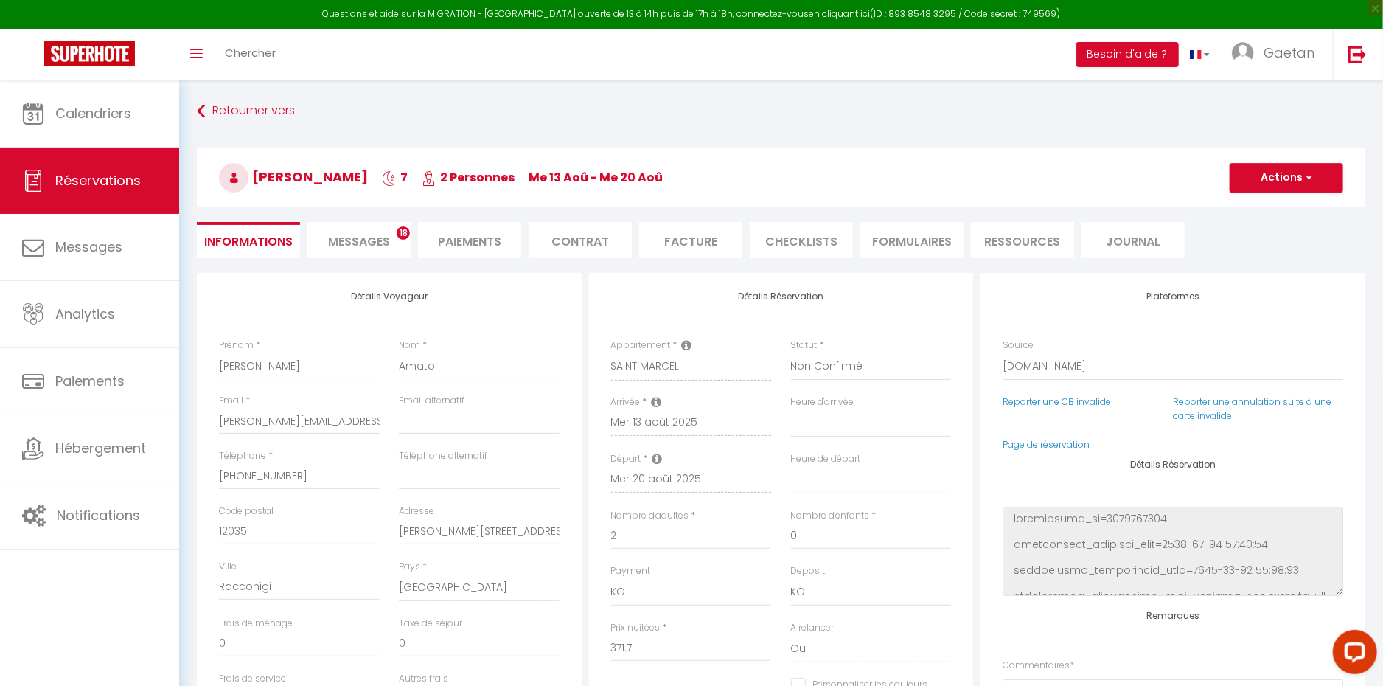
type input "24"
select select
checkbox input "false"
select select
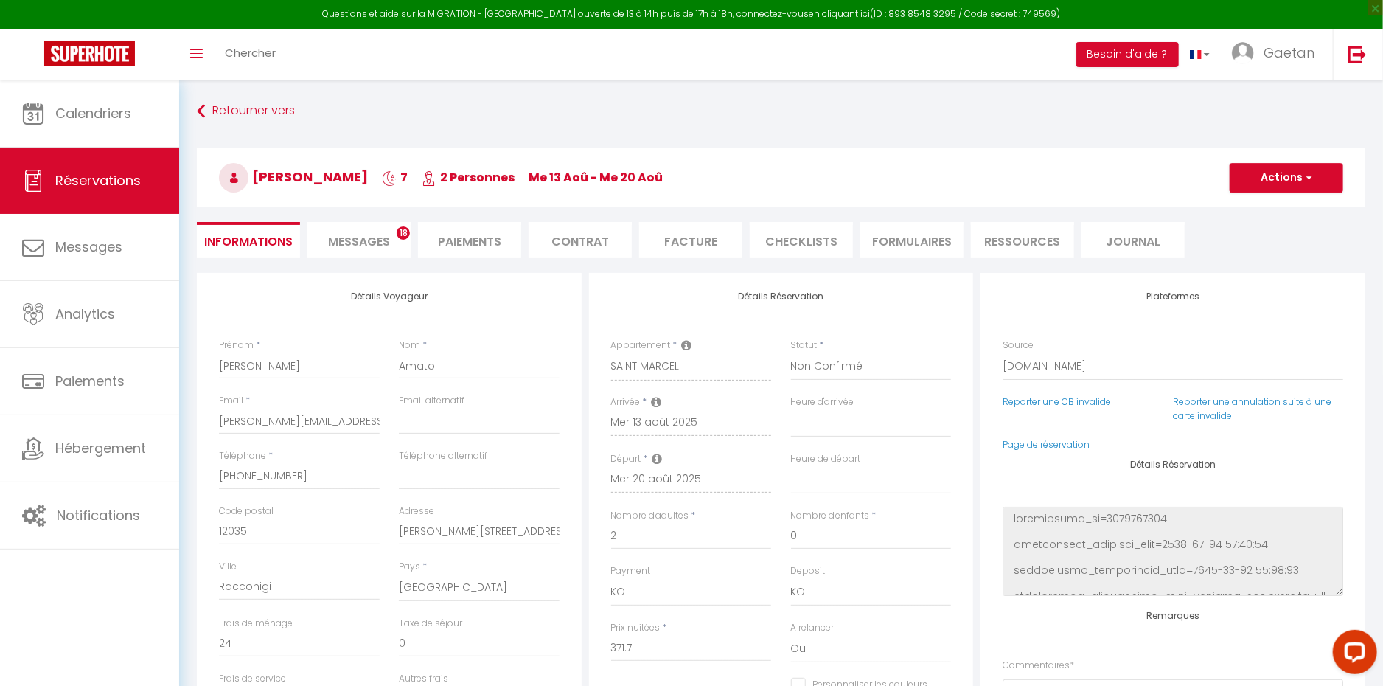
select select
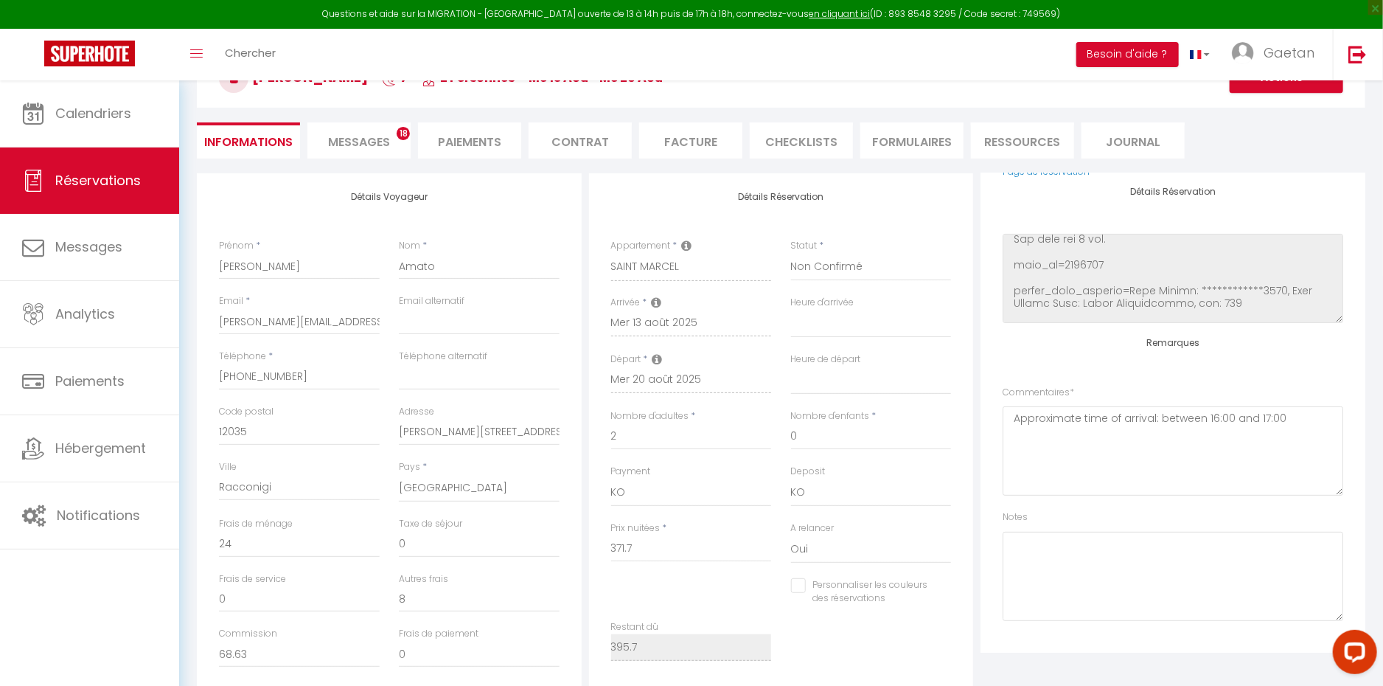
scroll to position [73, 0]
